Goal: Task Accomplishment & Management: Manage account settings

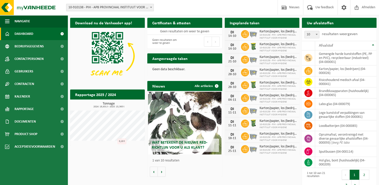
click at [133, 150] on div "Download nu de Vanheede+ app! Verberg Certificaten & attesten Bekijk uw certifi…" at bounding box center [223, 104] width 309 height 178
click at [122, 168] on div "Download nu de Vanheede+ app! Verberg Certificaten & attesten Bekijk uw certifi…" at bounding box center [223, 104] width 309 height 178
click at [113, 166] on div "Download nu de Vanheede+ app! Verberg Certificaten & attesten Bekijk uw certifi…" at bounding box center [223, 104] width 309 height 178
click at [118, 155] on div "Download nu de Vanheede+ app! Verberg Certificaten & attesten Bekijk uw certifi…" at bounding box center [223, 104] width 309 height 178
click at [119, 167] on div "Download nu de Vanheede+ app! Verberg Certificaten & attesten Bekijk uw certifi…" at bounding box center [223, 104] width 309 height 178
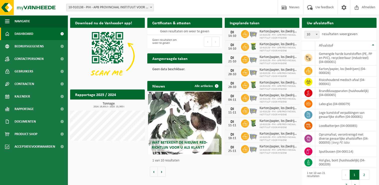
click at [126, 164] on div "Download nu de Vanheede+ app! Verberg Certificaten & attesten Bekijk uw certifi…" at bounding box center [223, 104] width 309 height 178
drag, startPoint x: 113, startPoint y: 152, endPoint x: 54, endPoint y: 145, distance: 59.7
click at [113, 152] on div "Download nu de Vanheede+ app! Verberg Certificaten & attesten Bekijk uw certifi…" at bounding box center [223, 104] width 309 height 178
click at [32, 94] on link "Kalender" at bounding box center [34, 96] width 68 height 13
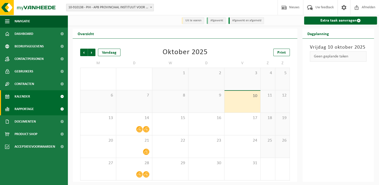
click at [36, 113] on link "Rapportage" at bounding box center [34, 109] width 68 height 13
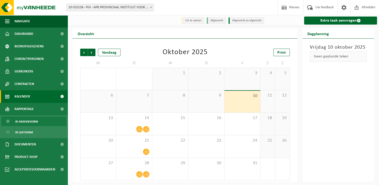
click at [34, 122] on span "In grafiekvorm" at bounding box center [26, 122] width 23 height 10
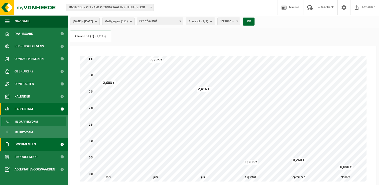
click at [43, 146] on link "Documenten" at bounding box center [34, 144] width 68 height 13
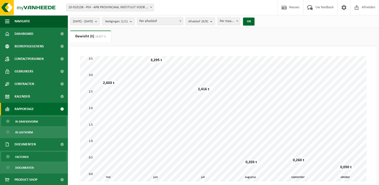
click at [41, 154] on link "Facturen" at bounding box center [33, 157] width 65 height 10
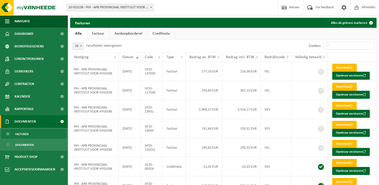
click at [246, 27] on div "Facturen Alles als gelezen markeren" at bounding box center [223, 23] width 306 height 10
click at [244, 43] on div "Zoeken:" at bounding box center [299, 45] width 153 height 13
click at [233, 37] on ul "Alle Factuur Aankoopborderel Creditnota" at bounding box center [223, 34] width 306 height 12
click at [239, 47] on div "Zoeken:" at bounding box center [299, 45] width 153 height 13
